Goal: Check status: Check status

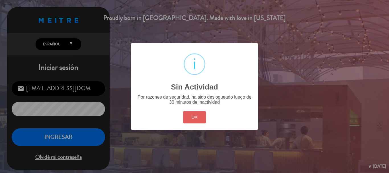
click at [190, 115] on button "OK" at bounding box center [194, 117] width 23 height 12
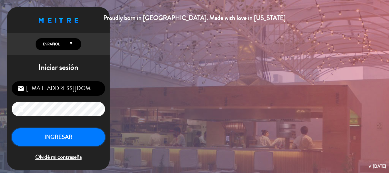
click at [30, 134] on button "INGRESAR" at bounding box center [58, 137] width 93 height 18
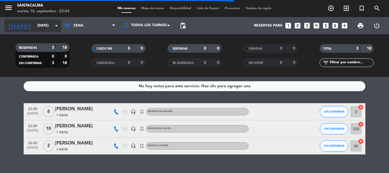
click at [53, 25] on icon "arrow_drop_down" at bounding box center [56, 25] width 7 height 7
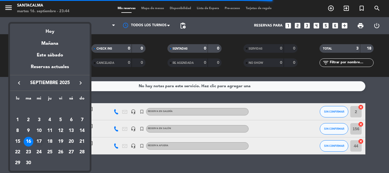
click at [39, 140] on div "17" at bounding box center [39, 142] width 10 height 10
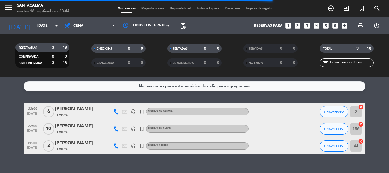
type input "[DATE]"
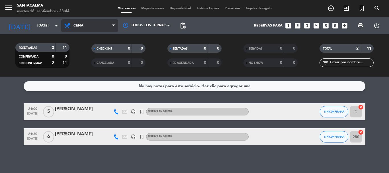
click at [88, 26] on span "Cena" at bounding box center [89, 25] width 57 height 13
click at [78, 53] on div "menu Santacalma [DATE] 16. septiembre - 23:44 Mis reservas Mapa de mesas Dispon…" at bounding box center [194, 38] width 389 height 77
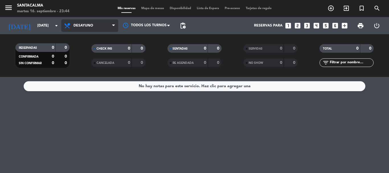
click at [90, 26] on span "Desayuno" at bounding box center [84, 26] width 20 height 4
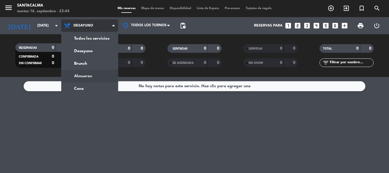
click at [87, 74] on div "menu Santacalma [DATE] 16. septiembre - 23:44 Mis reservas Mapa de mesas Dispon…" at bounding box center [194, 38] width 389 height 77
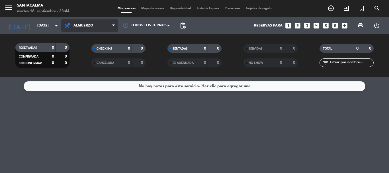
click at [73, 23] on span "Almuerzo" at bounding box center [89, 25] width 57 height 13
click at [84, 65] on div "menu Santacalma [DATE] 16. septiembre - 23:44 Mis reservas Mapa de mesas Dispon…" at bounding box center [194, 38] width 389 height 77
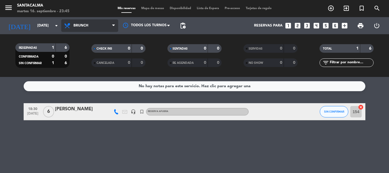
click at [86, 28] on span "Brunch" at bounding box center [89, 25] width 57 height 13
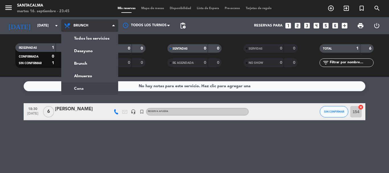
click at [90, 91] on ng-component "menu Santacalma [DATE] 16. septiembre - 23:45 Mis reservas Mapa de mesas Dispon…" at bounding box center [194, 86] width 389 height 173
